Goal: Browse casually

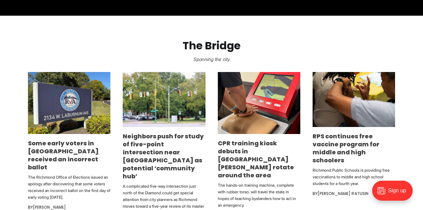
scroll to position [343, 0]
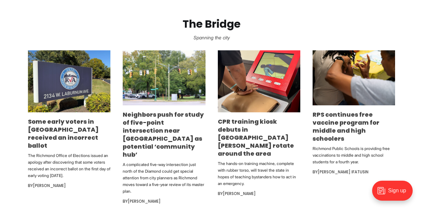
scroll to position [370, 0]
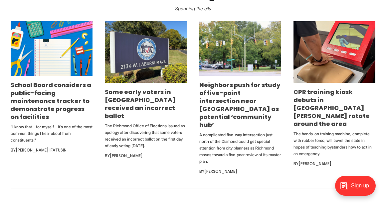
scroll to position [384, 0]
